Goal: Task Accomplishment & Management: Manage account settings

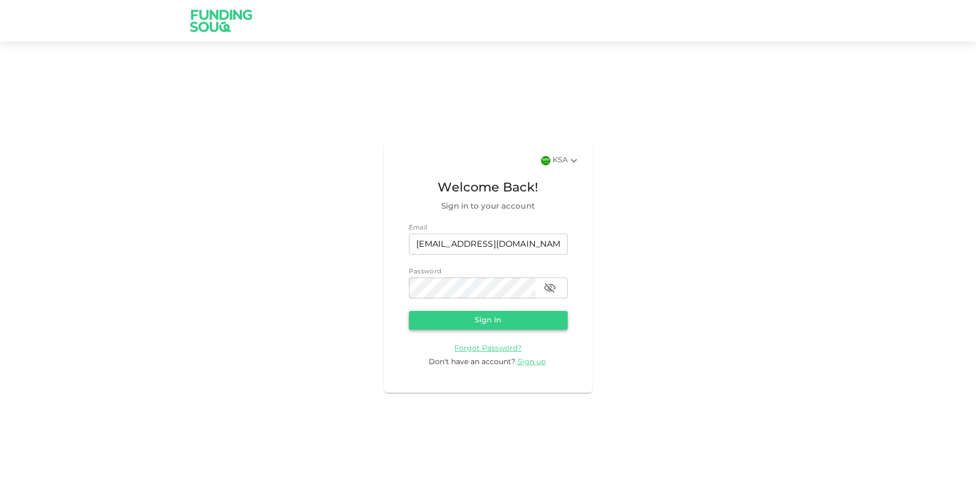
click at [536, 318] on button "Sign in" at bounding box center [488, 320] width 159 height 19
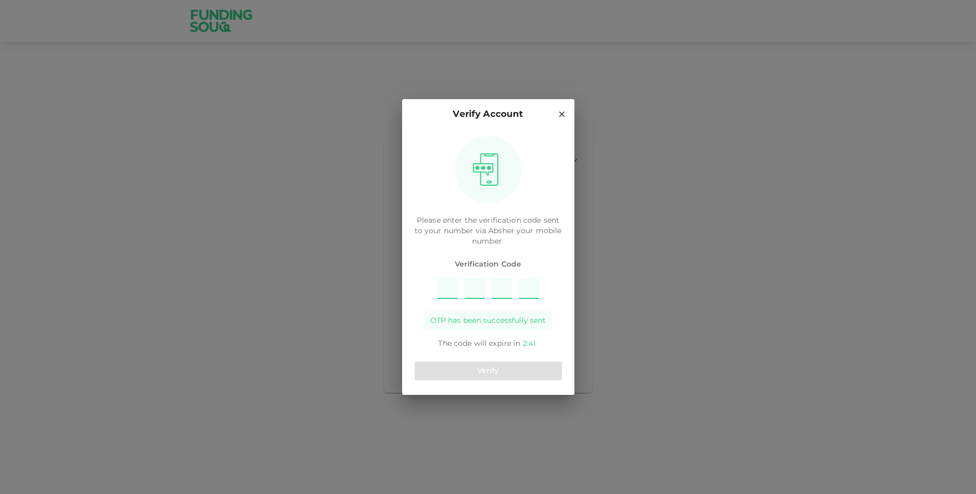
type input "6"
type input "5"
type input "9"
type input "4"
click at [448, 376] on button "Verify" at bounding box center [488, 371] width 147 height 19
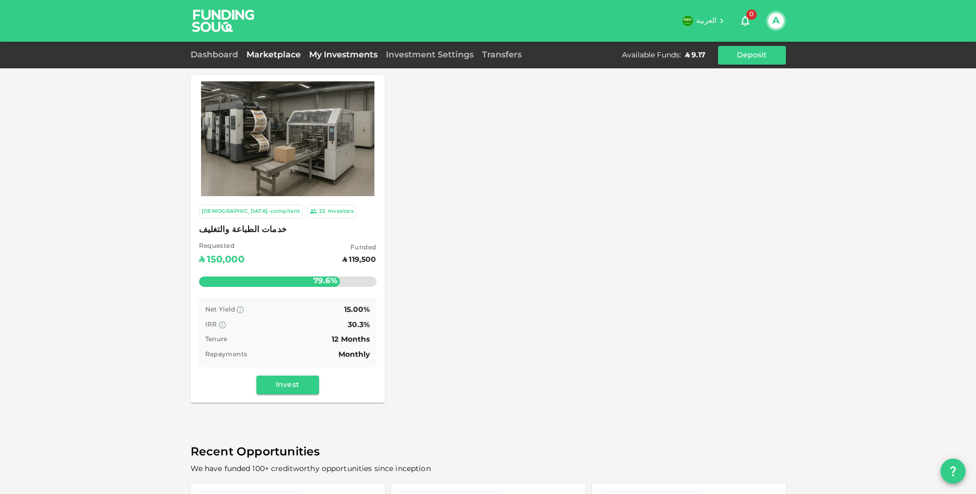
click at [330, 54] on link "My Investments" at bounding box center [343, 55] width 77 height 8
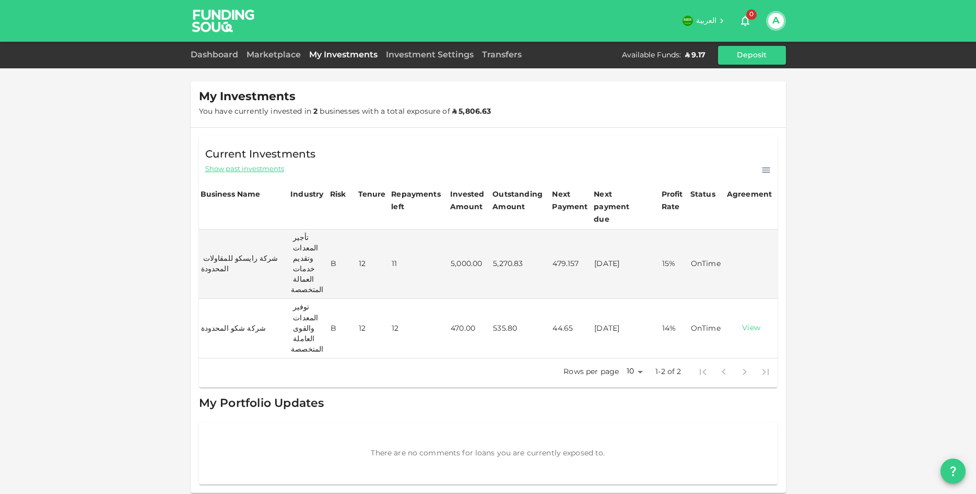
click at [745, 324] on link "View" at bounding box center [751, 329] width 48 height 10
click at [614, 13] on div "العربية 0 A" at bounding box center [520, 20] width 529 height 21
click at [213, 57] on link "Dashboard" at bounding box center [217, 55] width 52 height 8
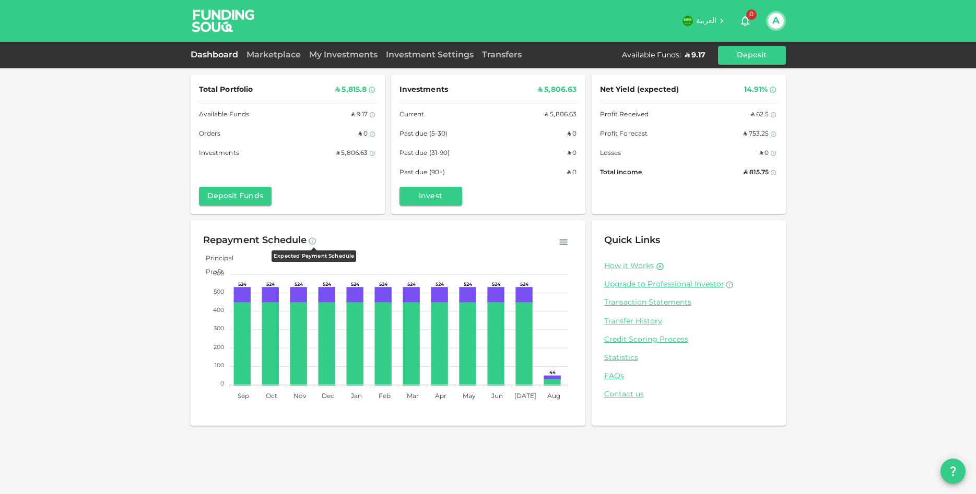
click at [312, 243] on icon at bounding box center [312, 241] width 7 height 7
click at [493, 54] on link "Transfers" at bounding box center [502, 55] width 48 height 8
